Goal: Task Accomplishment & Management: Complete application form

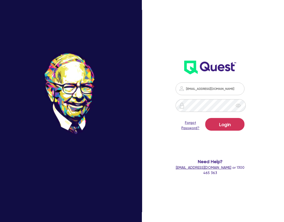
type input "[EMAIL_ADDRESS][DOMAIN_NAME]"
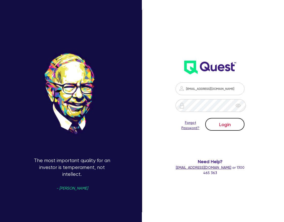
click at [224, 122] on button "Login" at bounding box center [224, 124] width 39 height 13
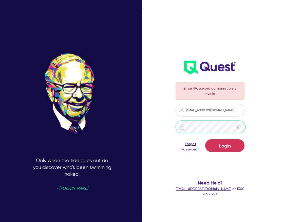
click at [180, 129] on div at bounding box center [210, 126] width 69 height 13
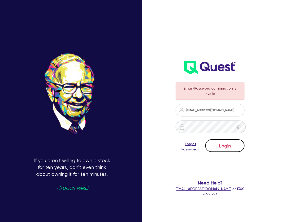
click at [220, 145] on button "Login" at bounding box center [224, 145] width 39 height 13
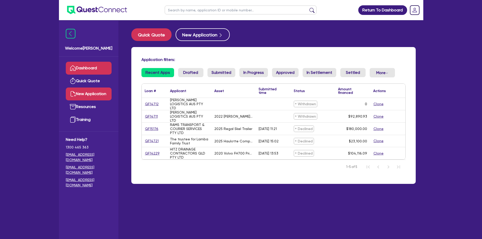
click at [84, 91] on link "New Application" at bounding box center [89, 94] width 46 height 13
select select "Quest Finance - Own Book"
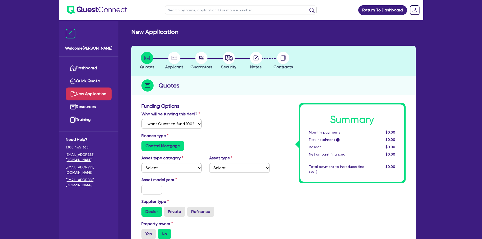
scroll to position [25, 0]
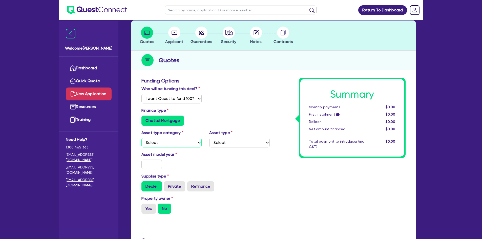
click at [199, 146] on select "Select Cars and light trucks Primary assets Secondary assets Tertiary assets" at bounding box center [172, 143] width 61 height 10
select select "CARS_AND_LIGHT_TRUCKS"
click at [142, 138] on select "Select Cars and light trucks Primary assets Secondary assets Tertiary assets" at bounding box center [172, 143] width 61 height 10
click at [266, 144] on select "Select Passenger vehicles Vans and utes Light trucks up to 4.5 tonne" at bounding box center [239, 143] width 61 height 10
select select "PASSENGER_VEHICLES"
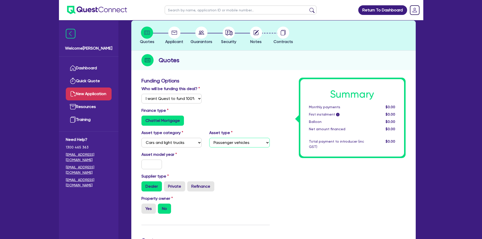
click at [209, 138] on select "Select Passenger vehicles Vans and utes Light trucks up to 4.5 tonne" at bounding box center [239, 143] width 61 height 10
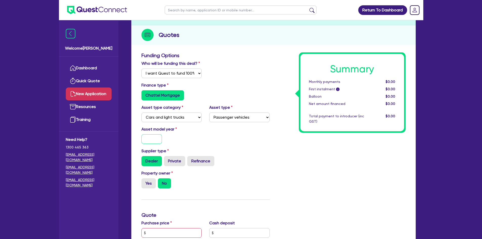
click at [151, 140] on input "text" at bounding box center [152, 139] width 21 height 10
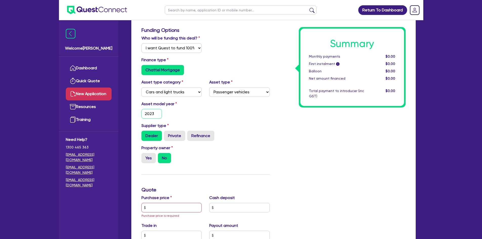
scroll to position [101, 0]
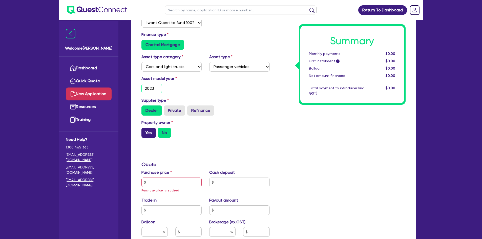
type input "2023"
click at [147, 135] on label "Yes" at bounding box center [149, 133] width 14 height 10
click at [145, 131] on input "Yes" at bounding box center [143, 129] width 3 height 3
radio input "true"
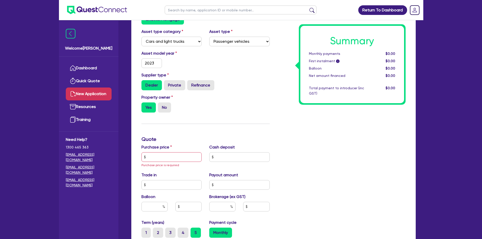
scroll to position [152, 0]
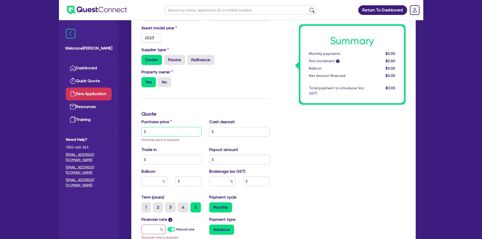
click at [184, 133] on input "text" at bounding box center [172, 132] width 61 height 10
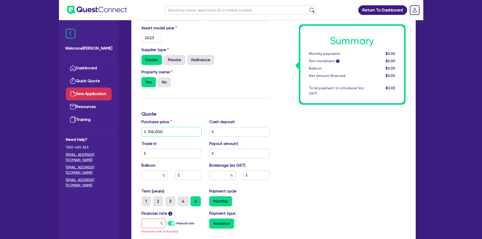
type input "106,000"
click at [151, 178] on input "text" at bounding box center [155, 176] width 26 height 10
type input "30"
click at [284, 171] on div "Summary Monthly payments $0.00 First instalment i $0.00 Balloon $0.00 Net amoun…" at bounding box center [342, 117] width 136 height 332
click at [224, 178] on input "text" at bounding box center [222, 176] width 26 height 10
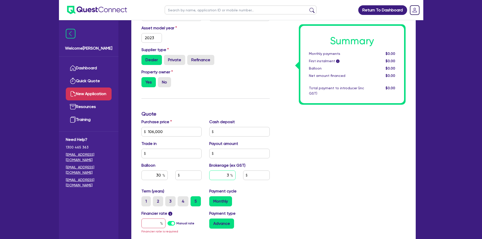
type input "3"
click at [284, 176] on div "Summary Monthly payments $0.00 First instalment i $0.00 Balloon $0.00 Net amoun…" at bounding box center [342, 117] width 136 height 332
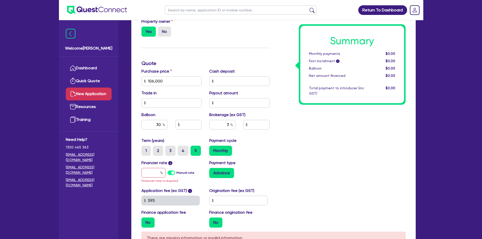
scroll to position [228, 0]
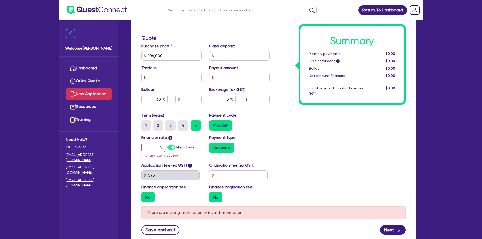
click at [177, 148] on label "Manual rate" at bounding box center [186, 147] width 18 height 5
click at [0, 0] on input "Manual rate" at bounding box center [0, 0] width 0 height 0
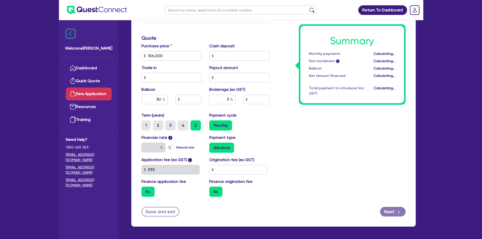
type input "31,800"
type input "3,180"
type input "17.95"
click at [227, 148] on label "Advance" at bounding box center [221, 148] width 25 height 10
click at [213, 146] on input "Advance" at bounding box center [210, 144] width 3 height 3
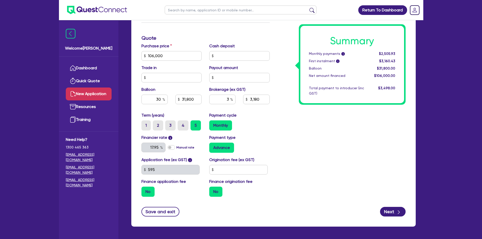
click at [265, 136] on div "Payment type Advance" at bounding box center [240, 144] width 68 height 18
click at [228, 100] on input "3" at bounding box center [222, 100] width 26 height 10
type input "31,800"
type input "2"
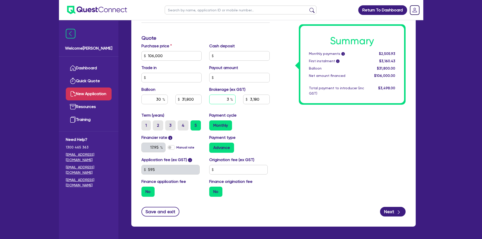
type input "3,180"
type input "2"
type input "31,800"
type input "3,180"
click at [275, 124] on div "Summary Monthly payments i Calculating... First instalment i Calculating... Bal…" at bounding box center [342, 38] width 136 height 326
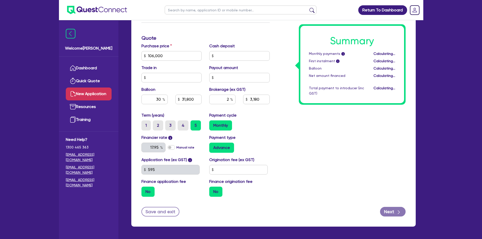
type input "31,800"
type input "2,120"
click at [255, 169] on input "text" at bounding box center [238, 170] width 59 height 10
type input "31,800"
type input "2,120"
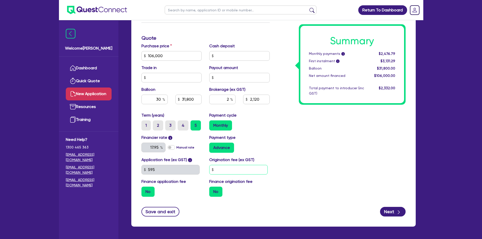
type input "9"
type input "31,800"
type input "2,120"
type input "90"
type input "31,800"
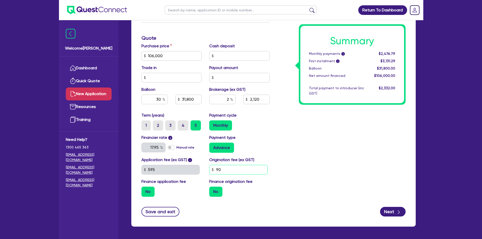
type input "2,120"
type input "900"
type input "31,800"
type input "2,120"
type input "31,800"
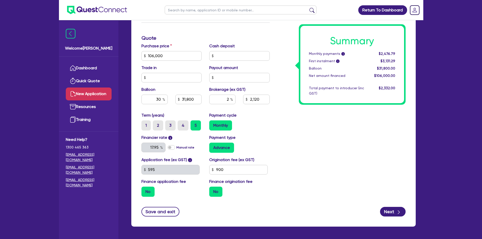
type input "2,120"
click at [284, 165] on div "Summary Monthly payments i $2,476.79 First instalment i $3,131.29 Balloon $31,8…" at bounding box center [342, 38] width 136 height 326
click at [261, 194] on div "No" at bounding box center [239, 192] width 61 height 10
click at [239, 166] on input "900" at bounding box center [238, 170] width 59 height 10
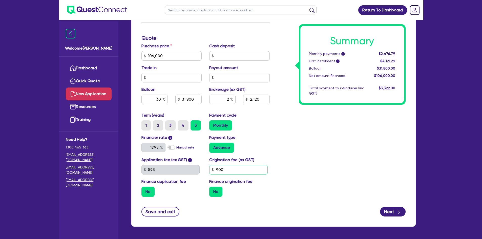
type input "31,800"
type input "2,120"
type input "6"
type input "31,800"
type input "2,120"
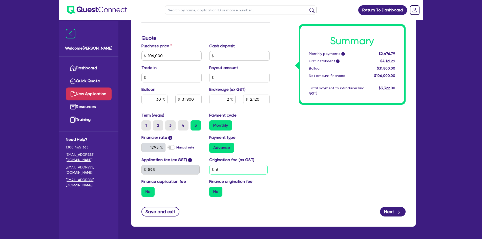
type input "60"
type input "31,800"
type input "2,120"
type input "600"
type input "31,800"
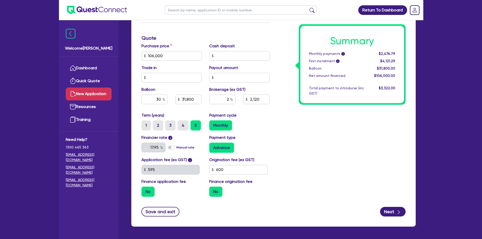
type input "2,120"
click at [284, 148] on div "Summary Monthly payments i Calculating... First instalment i Calculating... Bal…" at bounding box center [342, 38] width 136 height 326
type input "31,800"
type input "2,120"
click at [284, 178] on div "Summary Monthly payments i $2,476.79 First instalment i $3,791.29 Balloon $31,8…" at bounding box center [342, 38] width 136 height 326
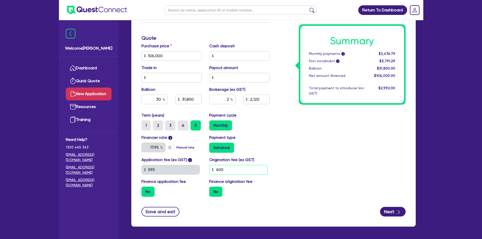
click at [245, 172] on input "600" at bounding box center [238, 170] width 59 height 10
click at [284, 172] on div "Summary Monthly payments i $2,476.79 First instalment i $3,791.29 Balloon $31,8…" at bounding box center [342, 38] width 136 height 326
click at [239, 172] on input "600" at bounding box center [238, 170] width 59 height 10
type input "31,800"
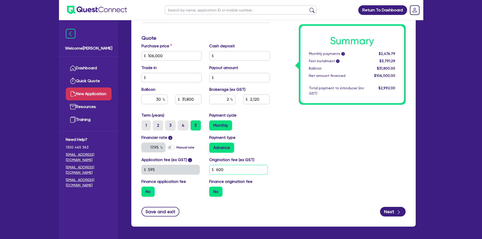
type input "2,120"
type input "6"
type input "31,800"
type input "2,120"
type input "31,800"
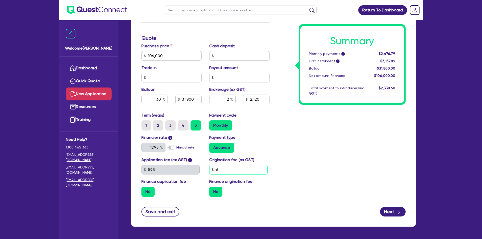
type input "2,120"
type input "60"
type input "31,800"
type input "2,120"
type input "608"
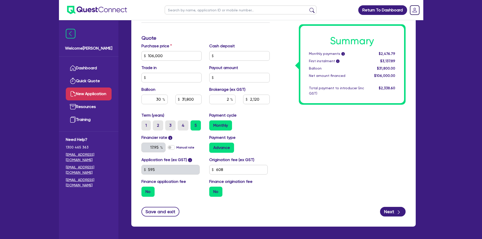
type input "31,800"
type input "2,120"
type input "31,800"
type input "2,120"
click at [284, 141] on div "Summary Monthly payments i $2,476.79 First instalment i $3,137.89 Balloon $31,8…" at bounding box center [342, 38] width 136 height 326
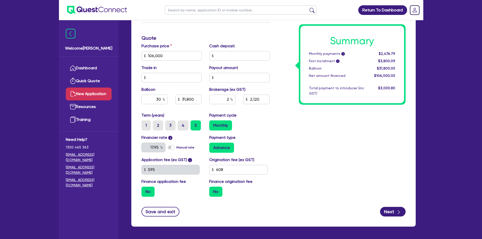
click at [149, 192] on label "No" at bounding box center [148, 192] width 13 height 10
click at [145, 190] on input "No" at bounding box center [143, 188] width 3 height 3
click at [149, 192] on label "No" at bounding box center [148, 192] width 13 height 10
click at [145, 190] on input "No" at bounding box center [143, 188] width 3 height 3
click at [149, 192] on label "No" at bounding box center [148, 192] width 13 height 10
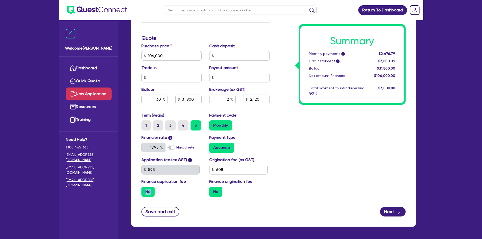
click at [145, 190] on input "No" at bounding box center [143, 188] width 3 height 3
click at [173, 196] on div "No" at bounding box center [172, 192] width 61 height 10
click at [218, 192] on label "No" at bounding box center [215, 192] width 13 height 10
click at [213, 190] on input "No" at bounding box center [210, 188] width 3 height 3
click at [218, 192] on label "No" at bounding box center [215, 192] width 13 height 10
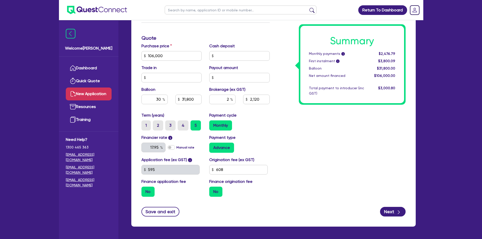
click at [213, 190] on input "No" at bounding box center [210, 188] width 3 height 3
click at [243, 170] on input "608" at bounding box center [238, 170] width 59 height 10
type input "31,800"
type input "2,120"
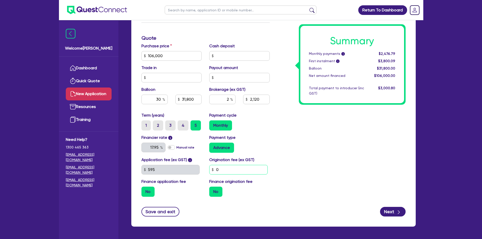
type input "0"
type input "31,800"
type input "2,120"
type input "31,800"
type input "2,120"
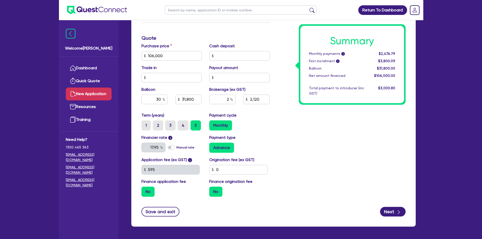
click at [284, 165] on div "Summary Monthly payments i $2,476.79 First instalment i $3,800.09 Balloon $31,8…" at bounding box center [342, 38] width 136 height 326
click at [230, 101] on input "2" at bounding box center [222, 100] width 26 height 10
type input "31,800"
type input "2."
type input "2,120"
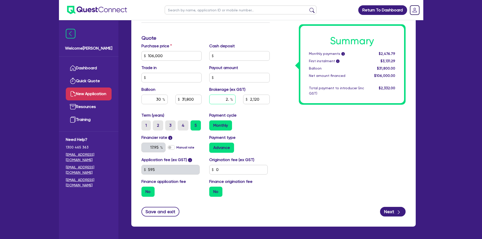
type input "31,800"
type input "2.2"
type input "2,120"
type input "2.2"
type input "31,800"
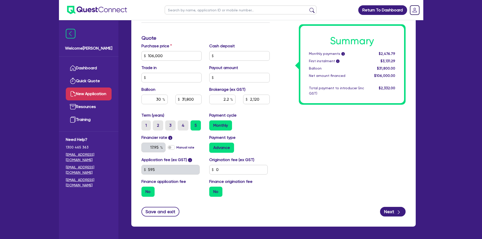
type input "2,120"
type input "31,800"
type input "2,332"
click at [280, 123] on div "Summary Monthly payments i Calculating... First instalment i Calculating... Bal…" at bounding box center [342, 38] width 136 height 326
click at [223, 101] on input "2.2" at bounding box center [222, 100] width 26 height 10
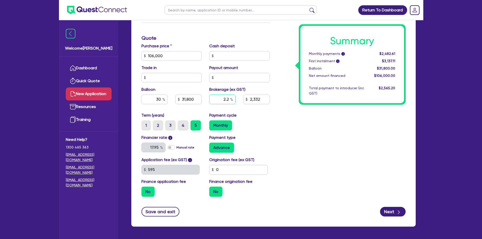
click at [223, 101] on input "2.2" at bounding box center [222, 100] width 26 height 10
type input "31,800"
type input "2"
type input "2,332"
type input "31,800"
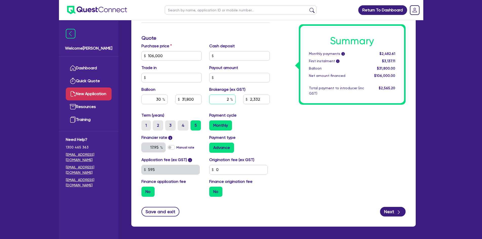
type input "2."
type input "2,332"
type input "31,800"
type input "2.5"
type input "2,332"
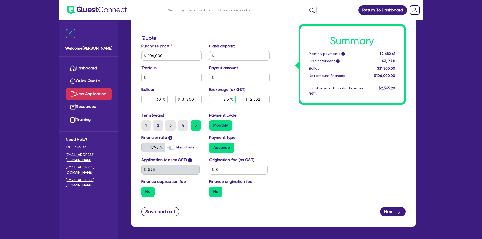
type input "2.5"
type input "31,800"
type input "2,332"
type input "31,800"
type input "2,650"
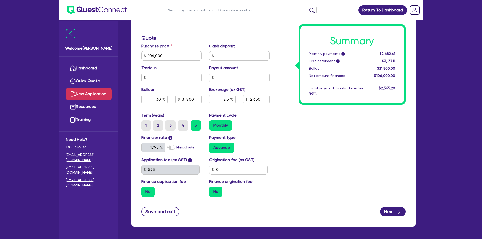
click at [284, 142] on div "Summary Monthly payments i $2,482.61 First instalment i $3,137.11 Balloon $31,8…" at bounding box center [342, 38] width 136 height 326
click at [284, 210] on button "Next" at bounding box center [393, 212] width 26 height 10
type input "31,800"
type input "2,650"
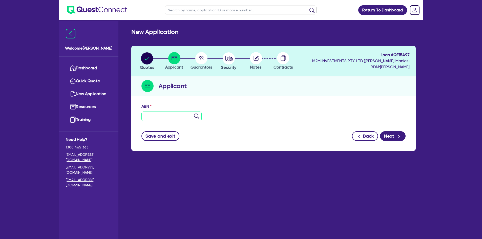
click at [174, 117] on input "text" at bounding box center [172, 117] width 61 height 10
type input "58 604 833 954"
click at [197, 116] on img at bounding box center [196, 116] width 5 height 5
type input "SAINI DENOWALIA TRANSPORT PTY. LTD."
select select "COMPANY"
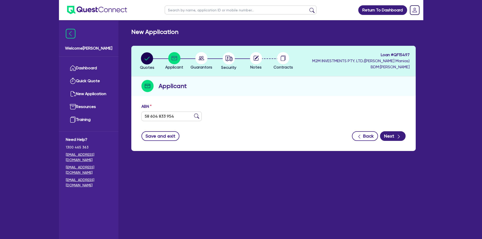
type input "[DATE]"
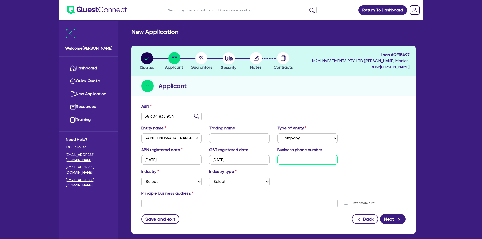
click at [283, 160] on input "text" at bounding box center [308, 160] width 61 height 10
type input "04 5199 5963"
click at [178, 186] on select "Select Accomodation & Food Services Administrative & Support Services Agricultu…" at bounding box center [172, 182] width 61 height 10
select select "TRANSPORT_WAREHOUSING"
click at [142, 177] on select "Select Accomodation & Food Services Administrative & Support Services Agricultu…" at bounding box center [172, 182] width 61 height 10
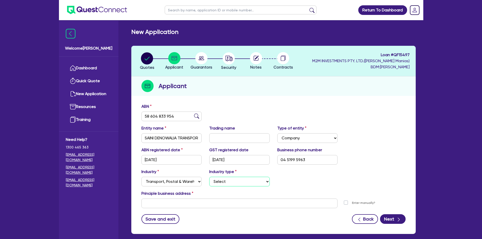
click at [227, 181] on select "Select Taxi & Luxury Car Services Passengers & Freight Transport Services Posta…" at bounding box center [239, 182] width 61 height 10
select select "PASSENGERS_FREIGHT_TRANSPORT"
click at [209, 177] on select "Select Taxi & Luxury Car Services Passengers & Freight Transport Services Posta…" at bounding box center [239, 182] width 61 height 10
click at [284, 202] on input "text" at bounding box center [240, 204] width 197 height 10
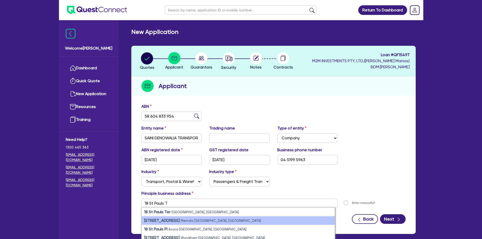
click at [222, 221] on li "[STREET_ADDRESS]" at bounding box center [238, 221] width 193 height 9
type input "[STREET_ADDRESS]"
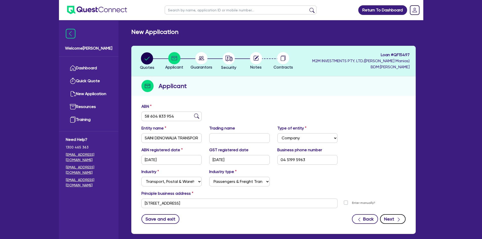
click at [284, 218] on div "button" at bounding box center [399, 219] width 6 height 6
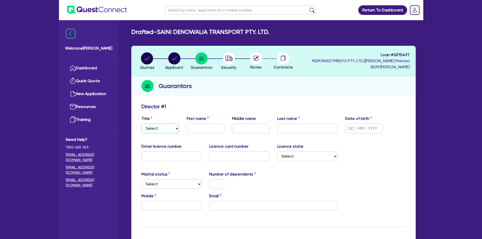
click at [176, 129] on select "Select Mr Mrs Ms Miss Dr" at bounding box center [161, 129] width 38 height 10
select select "MR"
click at [142, 124] on select "Select Mr Mrs Ms Miss Dr" at bounding box center [161, 129] width 38 height 10
click at [210, 129] on input "text" at bounding box center [206, 129] width 38 height 10
type input "[PERSON_NAME]"
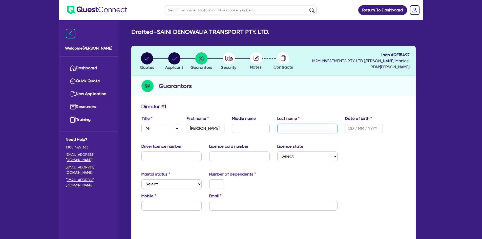
click at [284, 130] on input "text" at bounding box center [308, 129] width 61 height 10
type input "[PERSON_NAME]"
click at [184, 159] on input "text" at bounding box center [172, 157] width 61 height 10
type input "094964882"
click at [284, 158] on select "Select [GEOGRAPHIC_DATA] [GEOGRAPHIC_DATA] [GEOGRAPHIC_DATA] [GEOGRAPHIC_DATA] …" at bounding box center [308, 157] width 61 height 10
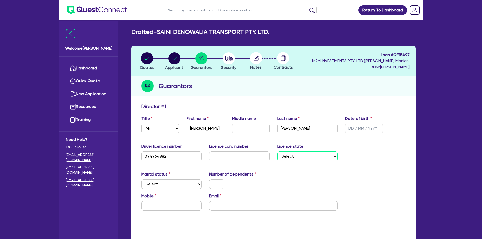
select select "VIC"
click at [278, 152] on select "Select [GEOGRAPHIC_DATA] [GEOGRAPHIC_DATA] [GEOGRAPHIC_DATA] [GEOGRAPHIC_DATA] …" at bounding box center [308, 157] width 61 height 10
click at [252, 159] on input "text" at bounding box center [239, 157] width 61 height 10
type input "P0967876"
click at [192, 186] on select "Select Single Married De Facto / Partner" at bounding box center [172, 185] width 61 height 10
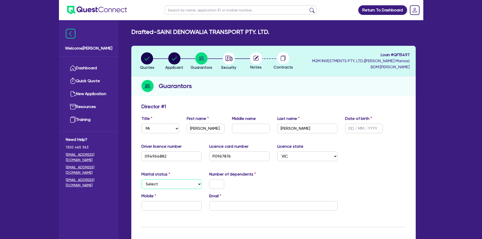
select select "SINGLE"
click at [142, 180] on select "Select Single Married De Facto / Partner" at bounding box center [172, 185] width 61 height 10
click at [221, 187] on input "text" at bounding box center [216, 185] width 15 height 10
click at [251, 186] on div "0" at bounding box center [240, 185] width 68 height 10
click at [171, 205] on input "text" at bounding box center [172, 206] width 61 height 10
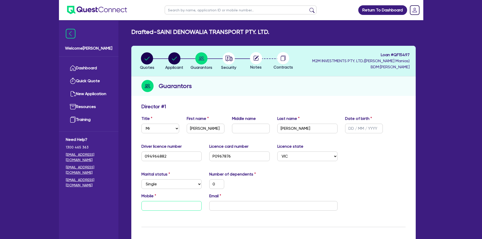
type input "0"
type input "04"
type input "0"
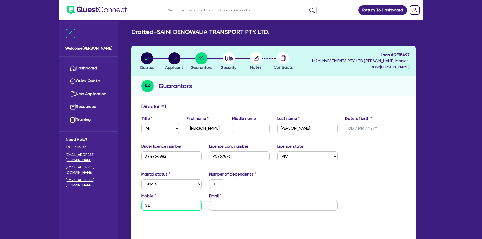
type input "045"
type input "0"
type input "0451"
type input "0"
type input "0451 9"
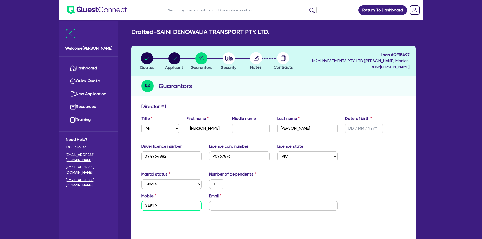
type input "0"
type input "0451 99"
type input "0"
type input "0451 995"
type input "0"
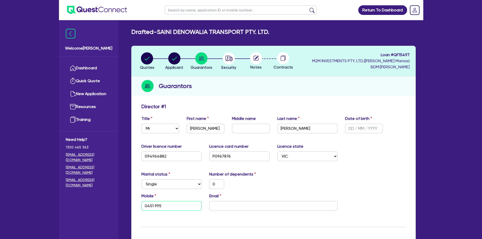
type input "0451 995 9"
type input "0"
type input "0451 995 96"
type input "0"
type input "0451 995 963"
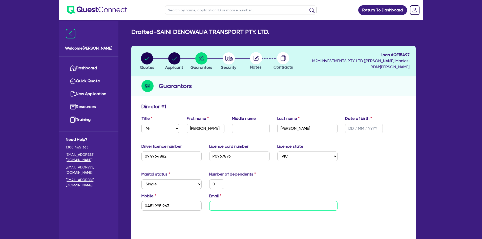
click at [253, 208] on input "email" at bounding box center [273, 206] width 128 height 10
type input "0"
type input "0451 995 963"
type input "g"
type input "0"
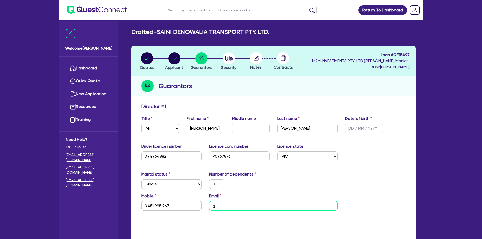
type input "0451 995 963"
type input "gu"
type input "0"
type input "0451 995 963"
type input "gur"
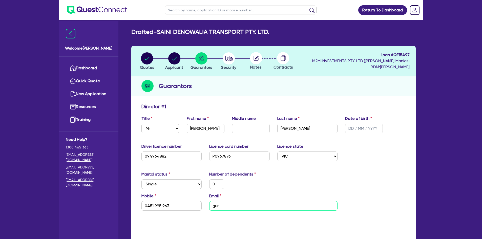
type input "0"
type input "0451 995 963"
type input "gurm"
type input "0"
type input "0451 995 963"
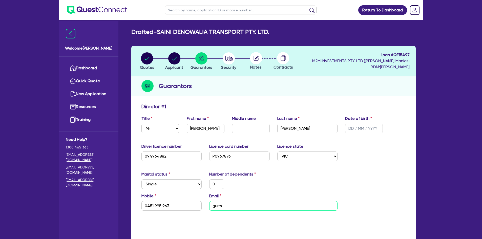
type input "gurmu"
type input "0"
type input "0451 995 963"
type input "gurmuk"
type input "0"
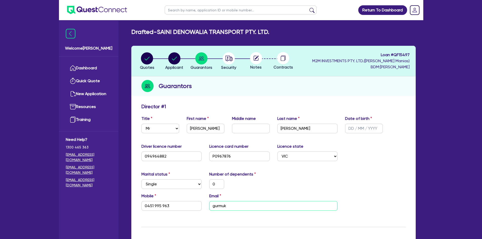
type input "0451 995 963"
type input "[PERSON_NAME]"
type input "0"
type input "0451 995 963"
type input "gurmukhs"
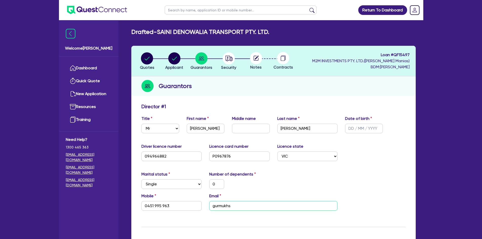
type input "0"
type input "0451 995 963"
type input "gurmukhsi"
type input "0"
type input "0451 995 963"
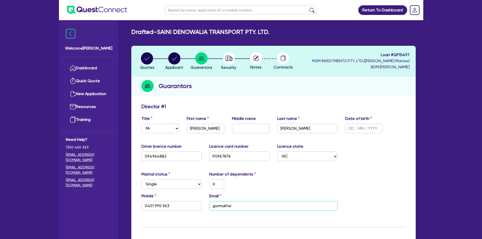
type input "gurmukhsin"
type input "0"
type input "0451 995 963"
type input "gurmukhsing"
type input "0"
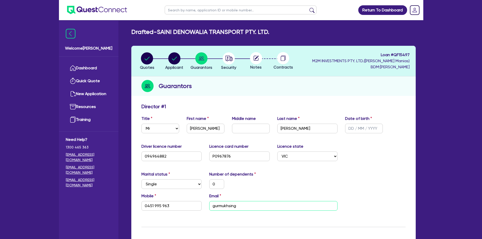
type input "0451 995 963"
type input "gurmukhsingh"
type input "0"
type input "0451 995 963"
type input "gurmukhsingh7"
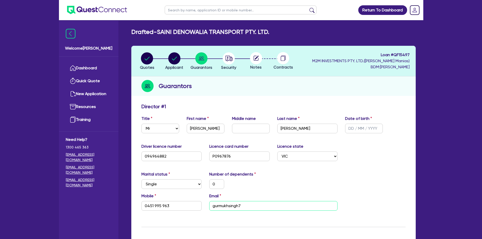
type input "0"
type input "0451 995 963"
type input "gurmukhsingh70"
type input "0"
type input "0451 995 963"
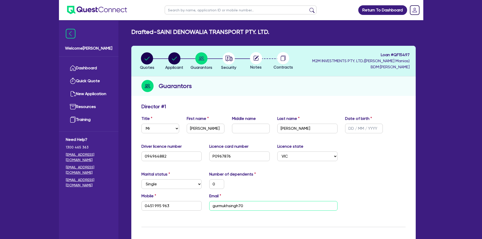
type input "gurmukhsingh708"
type input "0"
type input "0451 995 963"
type input "gurmukhsingh708@"
type input "0"
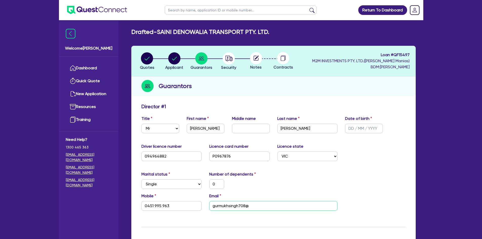
type input "0451 995 963"
type input "gurmukhsingh708@g"
type input "0"
type input "0451 995 963"
type input "gurmukhsingh708@gm"
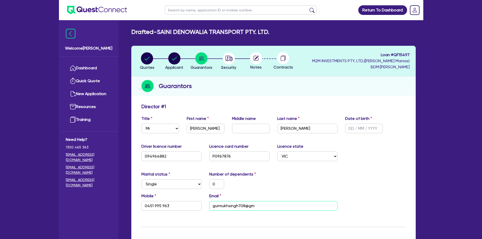
type input "0"
type input "0451 995 963"
type input "gurmukhsingh708@gma"
type input "0"
type input "0451 995 963"
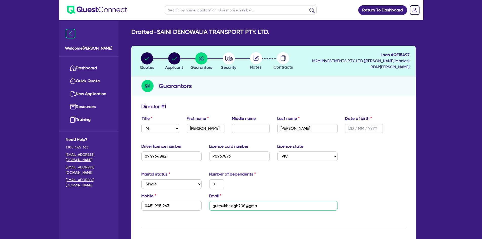
type input "gurmukhsingh708@gmai"
type input "0"
type input "0451 995 963"
type input "[EMAIL_ADDRESS]"
type input "0"
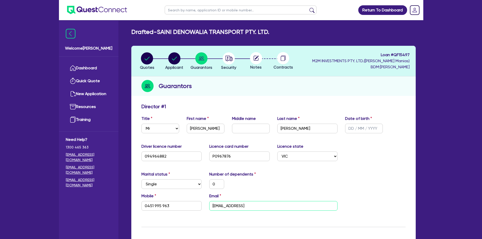
type input "0451 995 963"
type input "[EMAIL_ADDRESS]."
type input "0"
type input "0451 995 963"
type input "gurmukhsingh708@gmail.c"
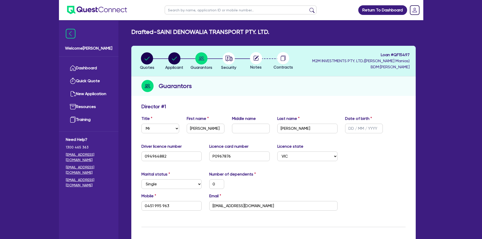
click at [284, 201] on div "Mobile [PHONE_NUMBER] Email [EMAIL_ADDRESS][DOMAIN_NAME]" at bounding box center [274, 204] width 272 height 22
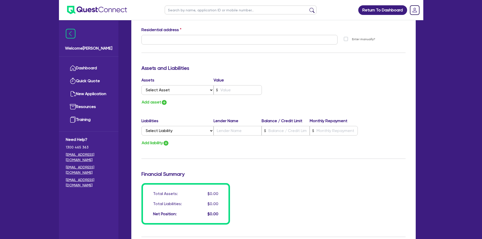
scroll to position [329, 0]
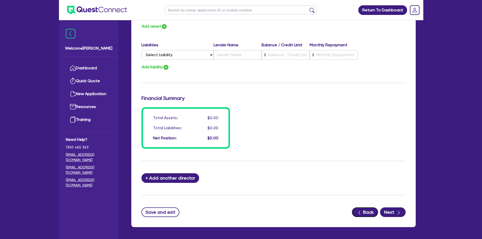
click at [284, 211] on icon "button" at bounding box center [359, 212] width 5 height 5
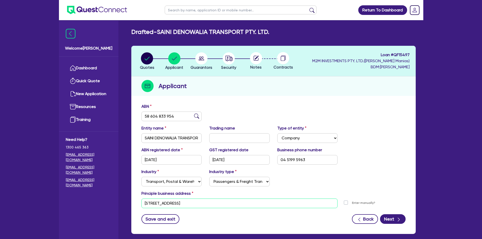
click at [233, 201] on input "[STREET_ADDRESS]" at bounding box center [240, 204] width 197 height 10
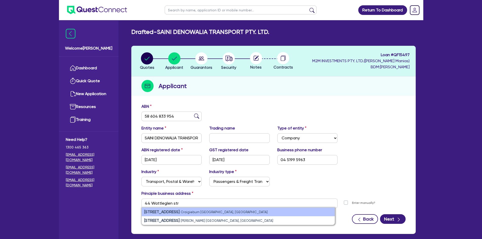
click at [227, 211] on li "[STREET_ADDRESS]" at bounding box center [238, 212] width 193 height 9
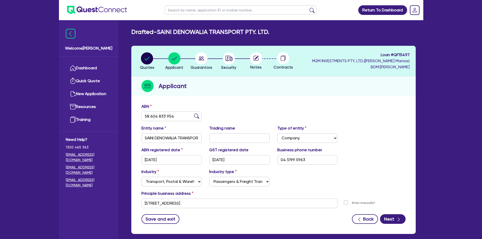
scroll to position [26, 0]
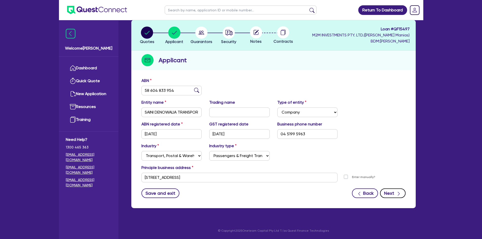
click at [284, 191] on button "Next" at bounding box center [393, 194] width 26 height 10
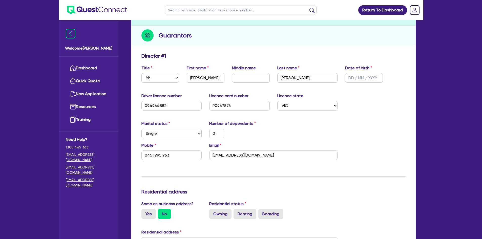
scroll to position [101, 0]
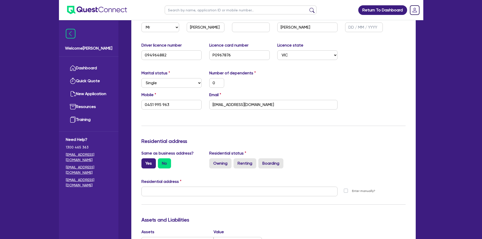
click at [154, 165] on label "Yes" at bounding box center [149, 164] width 14 height 10
click at [145, 162] on input "Yes" at bounding box center [143, 160] width 3 height 3
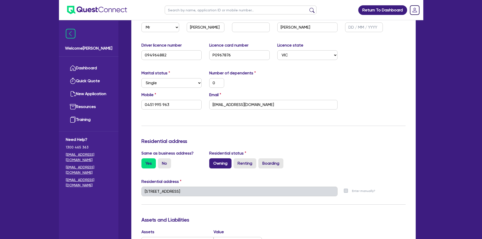
click at [224, 165] on label "Owning" at bounding box center [220, 164] width 22 height 10
click at [213, 162] on input "Owning" at bounding box center [210, 160] width 3 height 3
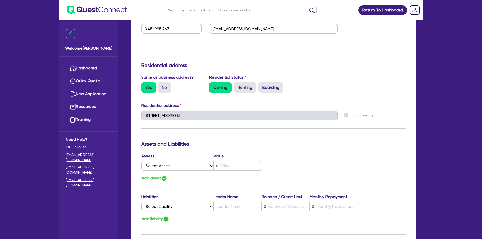
scroll to position [203, 0]
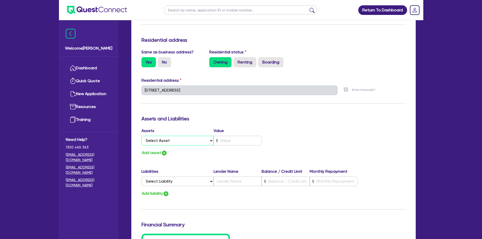
click at [211, 142] on select "Select Asset Cash Property Investment property Vehicle Truck Trailer Equipment …" at bounding box center [178, 141] width 72 height 10
click at [142, 136] on select "Select Asset Cash Property Investment property Vehicle Truck Trailer Equipment …" at bounding box center [178, 141] width 72 height 10
click at [233, 141] on input "text" at bounding box center [238, 141] width 48 height 10
click at [237, 153] on div "Add asset" at bounding box center [206, 153] width 136 height 7
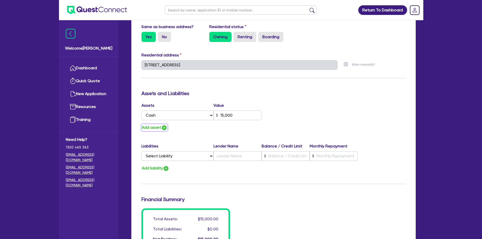
click at [162, 127] on img "button" at bounding box center [164, 128] width 6 height 6
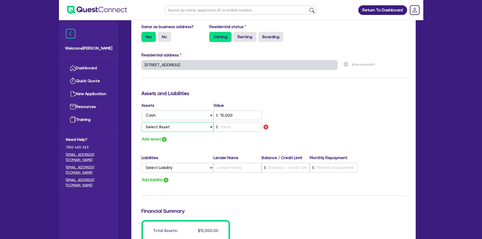
click at [209, 128] on select "Select Asset Cash Property Investment property Vehicle Truck Trailer Equipment …" at bounding box center [178, 127] width 72 height 10
click at [142, 122] on select "Select Asset Cash Property Investment property Vehicle Truck Trailer Equipment …" at bounding box center [178, 127] width 72 height 10
click at [226, 129] on input "text" at bounding box center [238, 127] width 48 height 10
click at [250, 137] on div "Add asset" at bounding box center [206, 139] width 136 height 7
click at [243, 127] on input "625,000" at bounding box center [238, 127] width 48 height 10
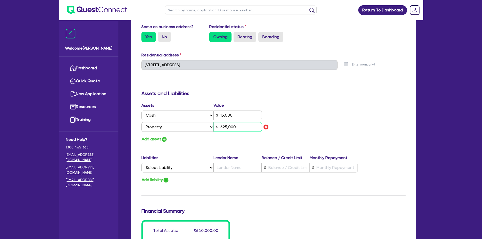
click at [243, 127] on input "625,000" at bounding box center [238, 127] width 48 height 10
click at [165, 140] on img "button" at bounding box center [164, 140] width 6 height 6
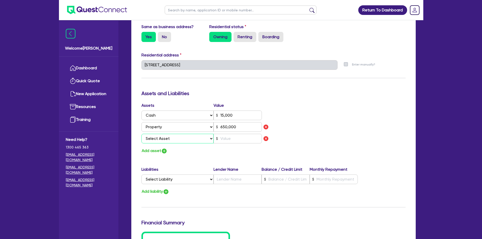
click at [210, 139] on select "Select Asset Cash Property Investment property Vehicle Truck Trailer Equipment …" at bounding box center [178, 139] width 72 height 10
click at [142, 134] on select "Select Asset Cash Property Investment property Vehicle Truck Trailer Equipment …" at bounding box center [178, 139] width 72 height 10
click at [223, 139] on input "text" at bounding box center [238, 139] width 48 height 10
click at [226, 149] on div "Add asset" at bounding box center [206, 151] width 136 height 7
click at [166, 152] on img "button" at bounding box center [164, 151] width 6 height 6
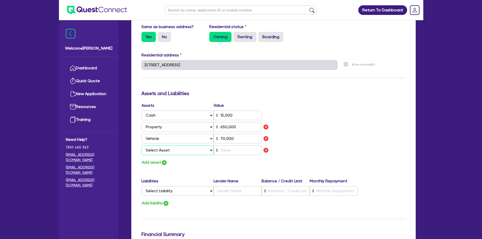
click at [168, 151] on select "Select Asset Cash Property Investment property Vehicle Truck Trailer Equipment …" at bounding box center [178, 151] width 72 height 10
click at [142, 146] on select "Select Asset Cash Property Investment property Vehicle Truck Trailer Equipment …" at bounding box center [178, 151] width 72 height 10
click at [231, 148] on input "text" at bounding box center [238, 151] width 48 height 10
click at [164, 165] on img "button" at bounding box center [164, 163] width 6 height 6
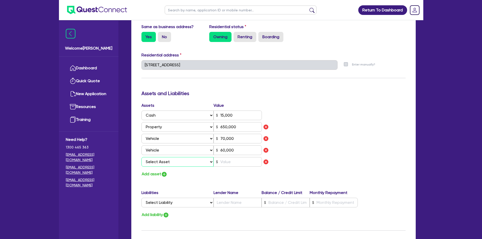
click at [164, 165] on select "Select Asset Cash Property Investment property Vehicle Truck Trailer Equipment …" at bounding box center [178, 162] width 72 height 10
click at [142, 157] on select "Select Asset Cash Property Investment property Vehicle Truck Trailer Equipment …" at bounding box center [178, 162] width 72 height 10
click at [238, 165] on input "text" at bounding box center [238, 162] width 48 height 10
click at [166, 173] on img "button" at bounding box center [164, 174] width 6 height 6
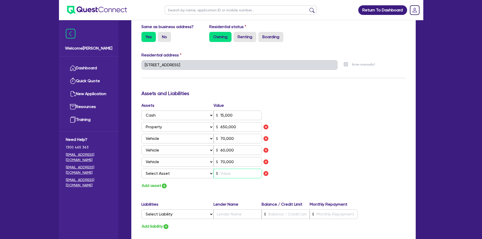
click at [219, 175] on input "text" at bounding box center [238, 174] width 48 height 10
click at [164, 185] on img "button" at bounding box center [164, 186] width 6 height 6
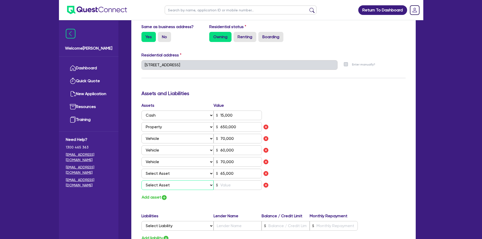
click at [204, 186] on select "Select Asset Cash Property Investment property Vehicle Truck Trailer Equipment …" at bounding box center [178, 186] width 72 height 10
click at [142, 181] on select "Select Asset Cash Property Investment property Vehicle Truck Trailer Equipment …" at bounding box center [178, 186] width 72 height 10
click at [249, 185] on input "text" at bounding box center [238, 186] width 48 height 10
click at [238, 202] on div "Update residential status for Director #1 Boarding is only acceptable when the …" at bounding box center [274, 98] width 264 height 444
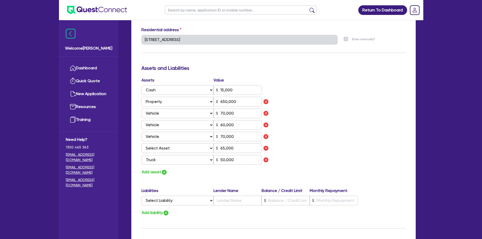
scroll to position [279, 0]
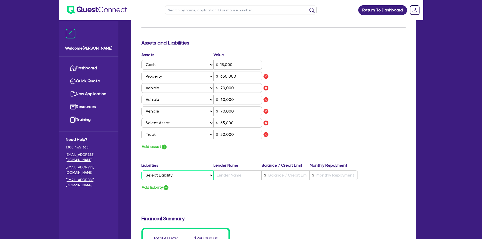
click at [192, 177] on select "Select Liability Credit card Mortgage Investment property loan Vehicle loan Tru…" at bounding box center [178, 176] width 72 height 10
click at [142, 171] on select "Select Liability Credit card Mortgage Investment property loan Vehicle loan Tru…" at bounding box center [178, 176] width 72 height 10
click at [220, 174] on input "text" at bounding box center [238, 176] width 48 height 10
click at [284, 178] on input "text" at bounding box center [334, 176] width 48 height 10
click at [284, 195] on div "Update residential status for Director #1 Boarding is only acceptable when the …" at bounding box center [274, 47] width 264 height 444
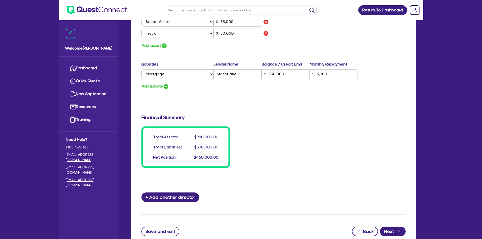
scroll to position [405, 0]
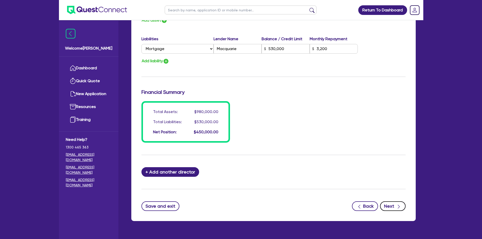
click at [284, 207] on button "Next" at bounding box center [393, 207] width 26 height 10
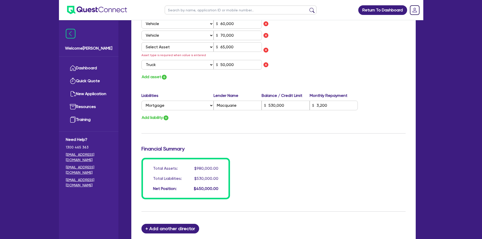
scroll to position [310, 0]
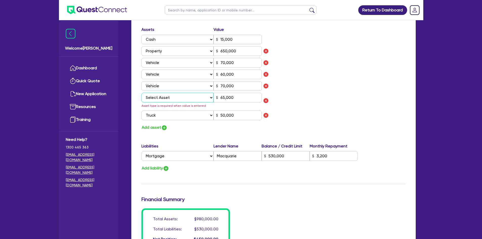
click at [209, 97] on select "Select Asset Cash Property Investment property Vehicle Truck Trailer Equipment …" at bounding box center [178, 98] width 72 height 10
click at [142, 93] on select "Select Asset Cash Property Investment property Vehicle Truck Trailer Equipment …" at bounding box center [178, 98] width 72 height 10
click at [284, 99] on div "Assets Value Select Asset Cash Property Investment property Vehicle Truck Trail…" at bounding box center [274, 79] width 272 height 105
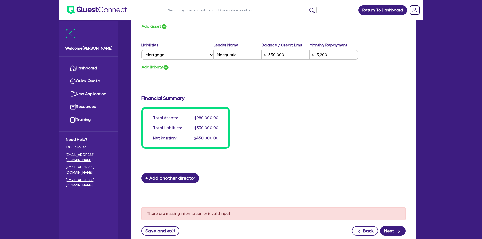
scroll to position [449, 0]
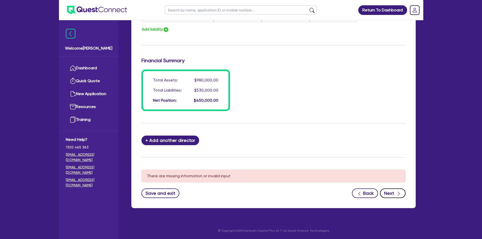
click at [284, 193] on button "Next" at bounding box center [393, 194] width 26 height 10
click at [284, 192] on button "Next" at bounding box center [393, 194] width 26 height 10
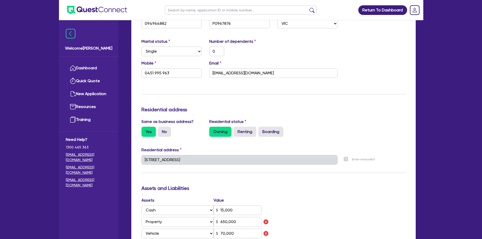
scroll to position [0, 0]
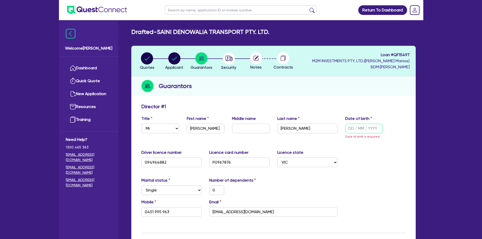
click at [284, 127] on input "text" at bounding box center [364, 129] width 38 height 10
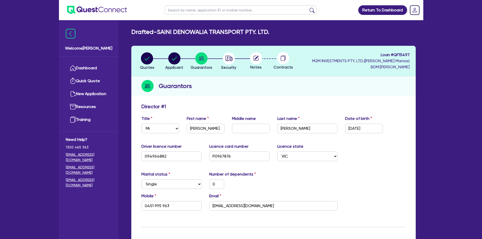
click at [284, 153] on div "Driver licence number [DRIVERS_LICENSE_NUMBER] Licence card number [DRIVERS_LIC…" at bounding box center [274, 155] width 272 height 22
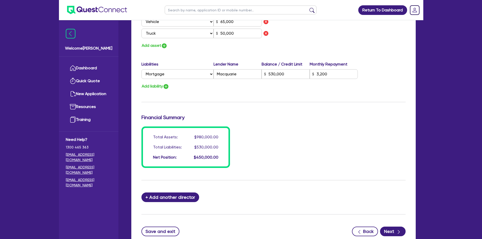
scroll to position [418, 0]
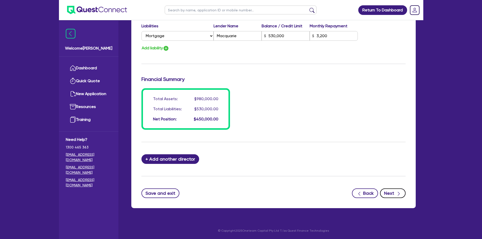
click at [284, 194] on button "Next" at bounding box center [393, 194] width 26 height 10
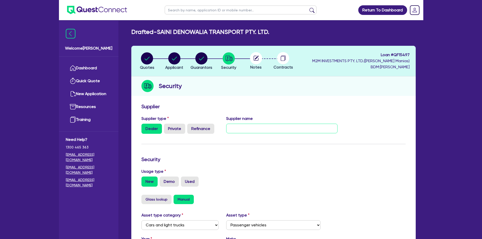
click at [262, 131] on input "text" at bounding box center [281, 129] width 111 height 10
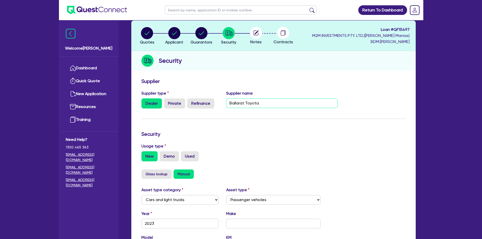
scroll to position [51, 0]
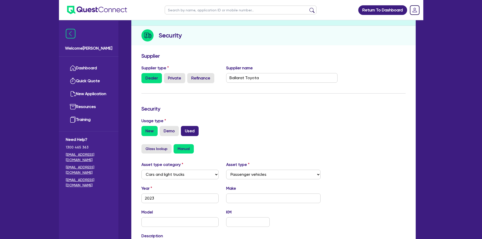
click at [185, 131] on label "Used" at bounding box center [190, 131] width 18 height 10
click at [184, 129] on input "Used" at bounding box center [182, 127] width 3 height 3
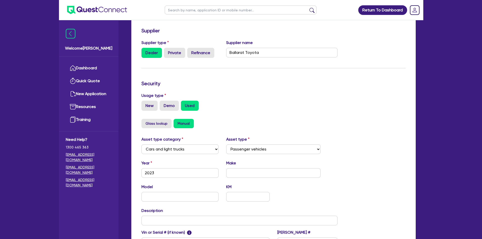
scroll to position [101, 0]
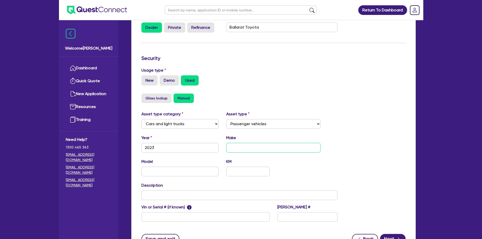
click at [233, 148] on input "text" at bounding box center [273, 148] width 94 height 10
click at [204, 170] on input "text" at bounding box center [180, 172] width 77 height 10
click at [241, 173] on input "text" at bounding box center [247, 172] width 43 height 10
click at [284, 165] on div "Model Camry Hybrid Ascent 2.5L KM 31,000" at bounding box center [240, 170] width 204 height 22
click at [200, 195] on input "text" at bounding box center [240, 196] width 197 height 10
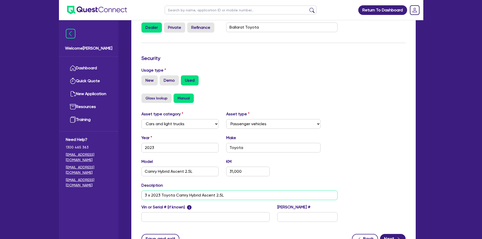
scroll to position [147, 0]
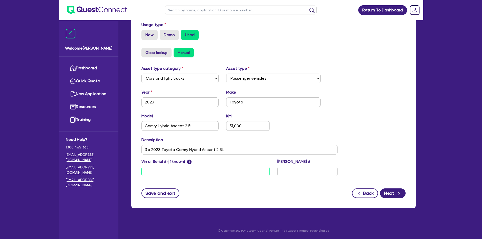
click at [194, 169] on input "text" at bounding box center [206, 172] width 128 height 10
click at [194, 169] on input "tba" at bounding box center [206, 172] width 128 height 10
click at [222, 186] on form "Supplier Supplier type Dealer Private Refinance Supplier name Ballarat Toyota S…" at bounding box center [274, 78] width 264 height 242
click at [284, 172] on input "text" at bounding box center [308, 172] width 60 height 10
click at [284, 197] on div "Save and exit Back Next" at bounding box center [274, 194] width 272 height 10
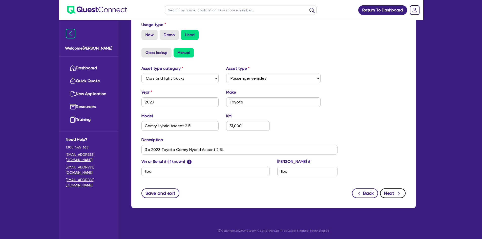
click at [284, 192] on button "Next" at bounding box center [393, 194] width 26 height 10
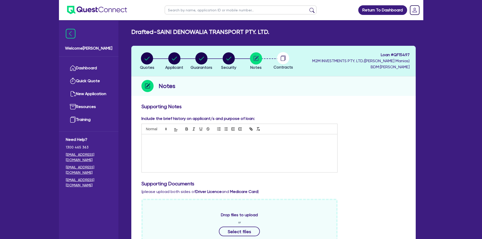
click at [192, 139] on p at bounding box center [240, 140] width 188 height 5
drag, startPoint x: 232, startPoint y: 141, endPoint x: 237, endPoint y: 152, distance: 12.8
click at [237, 152] on div "Application work shopped with [PERSON_NAME] before lodgeme" at bounding box center [240, 153] width 196 height 38
click at [237, 149] on div "Application work shopped with [PERSON_NAME] before lodgement" at bounding box center [240, 153] width 196 height 38
click at [284, 141] on p "Application work shopped with [PERSON_NAME] before lodgement" at bounding box center [240, 140] width 188 height 5
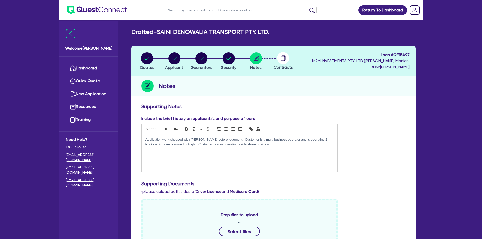
click at [239, 139] on p "Application work shopped with [PERSON_NAME] before lodgment, Customer is a mult…" at bounding box center [240, 142] width 188 height 9
click at [245, 137] on div "Application work shopped with [PERSON_NAME] before lodgment, Customer is a mult…" at bounding box center [240, 153] width 196 height 38
click at [248, 163] on div "Application work shopped with [PERSON_NAME] before lodgment. Customer is a mult…" at bounding box center [240, 153] width 196 height 38
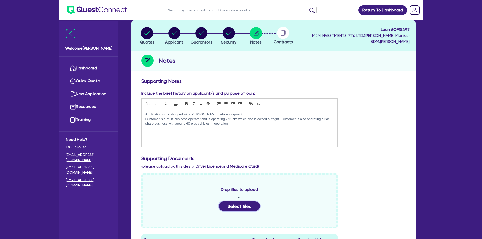
click at [240, 209] on button "Select files" at bounding box center [239, 207] width 41 height 10
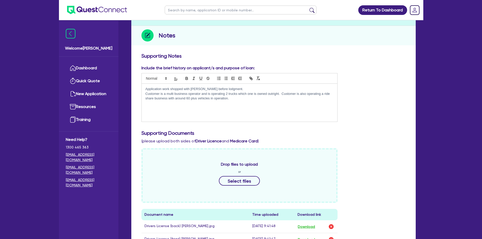
scroll to position [76, 0]
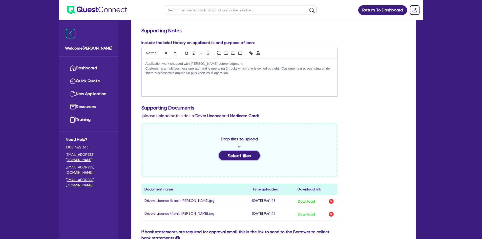
click at [242, 155] on button "Select files" at bounding box center [239, 156] width 41 height 10
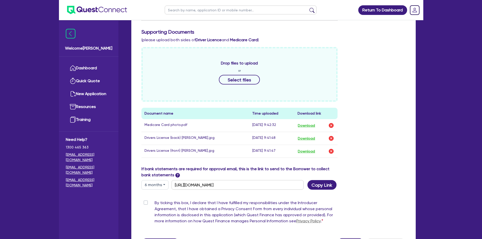
scroll to position [177, 0]
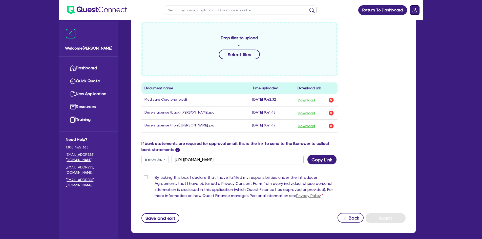
click at [284, 10] on rect "Dropdown toggle" at bounding box center [415, 10] width 9 height 9
click at [284, 85] on div "Drop files to upload or Select files Document name Time uploaded Download link …" at bounding box center [274, 81] width 272 height 119
click at [284, 161] on button "Copy Link" at bounding box center [322, 160] width 29 height 10
click at [284, 160] on button "Copy Link" at bounding box center [322, 160] width 29 height 10
click at [284, 156] on div "If bank statements are required for approval email, this is the link to send to…" at bounding box center [274, 153] width 272 height 24
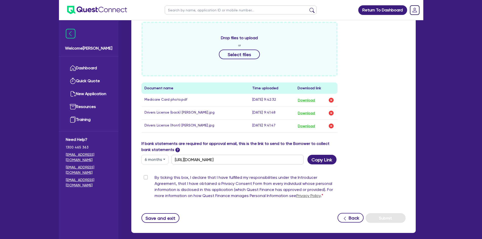
scroll to position [202, 0]
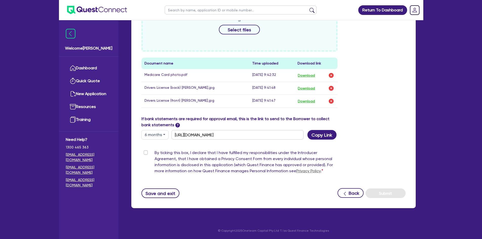
click at [155, 154] on label "By ticking this box, I declare that I have fulfilled my responsibilities under …" at bounding box center [246, 163] width 183 height 26
click at [145, 154] on input "By ticking this box, I declare that I have fulfilled my responsibilities under …" at bounding box center [144, 152] width 4 height 5
click at [155, 154] on label "By ticking this box, I declare that I have fulfilled my responsibilities under …" at bounding box center [246, 163] width 183 height 26
click at [145, 154] on input "By ticking this box, I declare that I have fulfilled my responsibilities under …" at bounding box center [144, 152] width 4 height 5
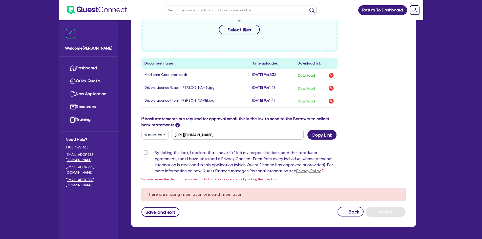
click at [203, 159] on label "By ticking this box, I declare that I have fulfilled my responsibilities under …" at bounding box center [246, 163] width 183 height 26
click at [146, 155] on input "By ticking this box, I declare that I have fulfilled my responsibilities under …" at bounding box center [144, 152] width 4 height 5
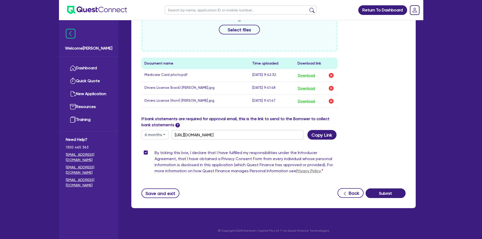
click at [155, 151] on label "By ticking this box, I declare that I have fulfilled my responsibilities under …" at bounding box center [246, 163] width 183 height 26
click at [146, 151] on input "By ticking this box, I declare that I have fulfilled my responsibilities under …" at bounding box center [144, 152] width 4 height 5
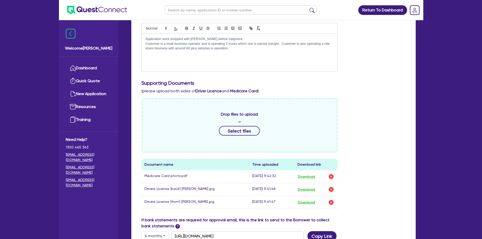
scroll to position [221, 0]
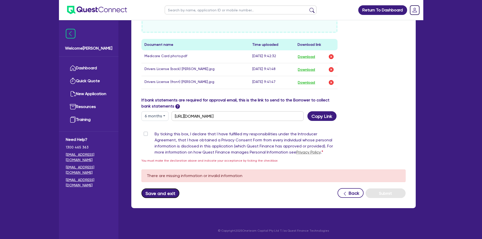
click at [162, 193] on button "Save and exit" at bounding box center [161, 194] width 38 height 10
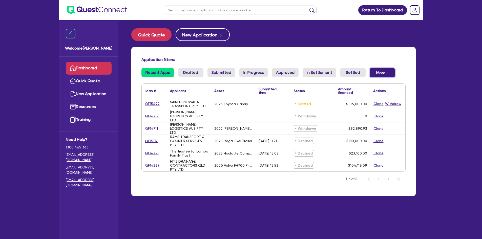
click at [284, 74] on button "More Withdrawn Declined" at bounding box center [382, 72] width 25 height 9
click at [88, 107] on link "Resources" at bounding box center [89, 107] width 46 height 13
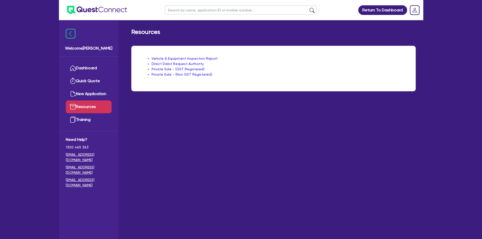
click at [244, 27] on main "Resources Vehicle & Equipment Inspection Report Direct Debit Request Authority …" at bounding box center [274, 133] width 300 height 227
click at [83, 117] on link "Training" at bounding box center [89, 119] width 46 height 13
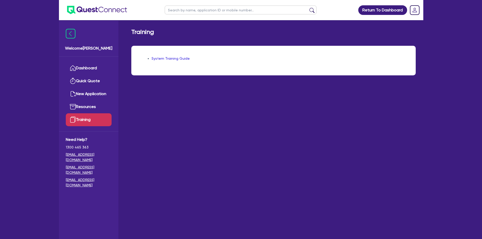
click at [167, 59] on link "System Training Guide" at bounding box center [171, 58] width 38 height 4
click at [85, 68] on link "Dashboard" at bounding box center [89, 68] width 46 height 13
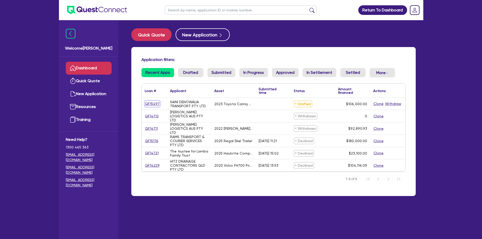
click at [157, 104] on link "QF15497" at bounding box center [152, 104] width 15 height 6
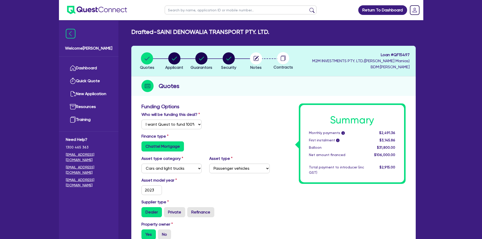
click at [284, 61] on circle at bounding box center [283, 58] width 12 height 12
click at [257, 62] on circle "button" at bounding box center [256, 58] width 12 height 12
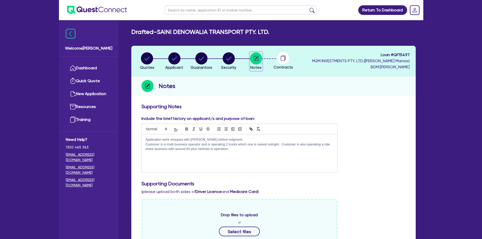
scroll to position [25, 0]
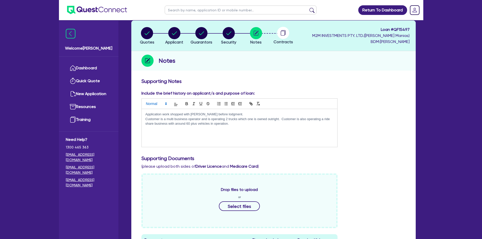
click at [166, 105] on polygon at bounding box center [166, 104] width 1 height 1
click at [284, 91] on div "Include the brief history on applicant/s and purpose of loan: Application work …" at bounding box center [274, 120] width 272 height 61
click at [246, 125] on p "Customer is a multi business operator and is operating 2 trucks which one is ow…" at bounding box center [240, 121] width 188 height 9
click at [266, 125] on p "Customer is a multi business operator and is operating 2 trucks which one is ow…" at bounding box center [240, 121] width 188 height 9
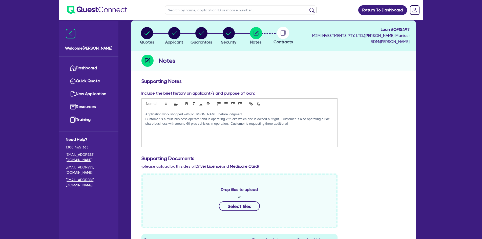
click at [284, 123] on p "Customer is a multi business operator and is operating 2 trucks which one is ow…" at bounding box center [240, 121] width 188 height 9
click at [284, 140] on div "Application work shopped with [PERSON_NAME] before lodgment. Customer is a mult…" at bounding box center [240, 128] width 196 height 38
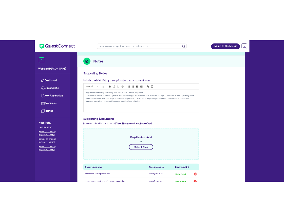
scroll to position [0, 0]
